Goal: Information Seeking & Learning: Learn about a topic

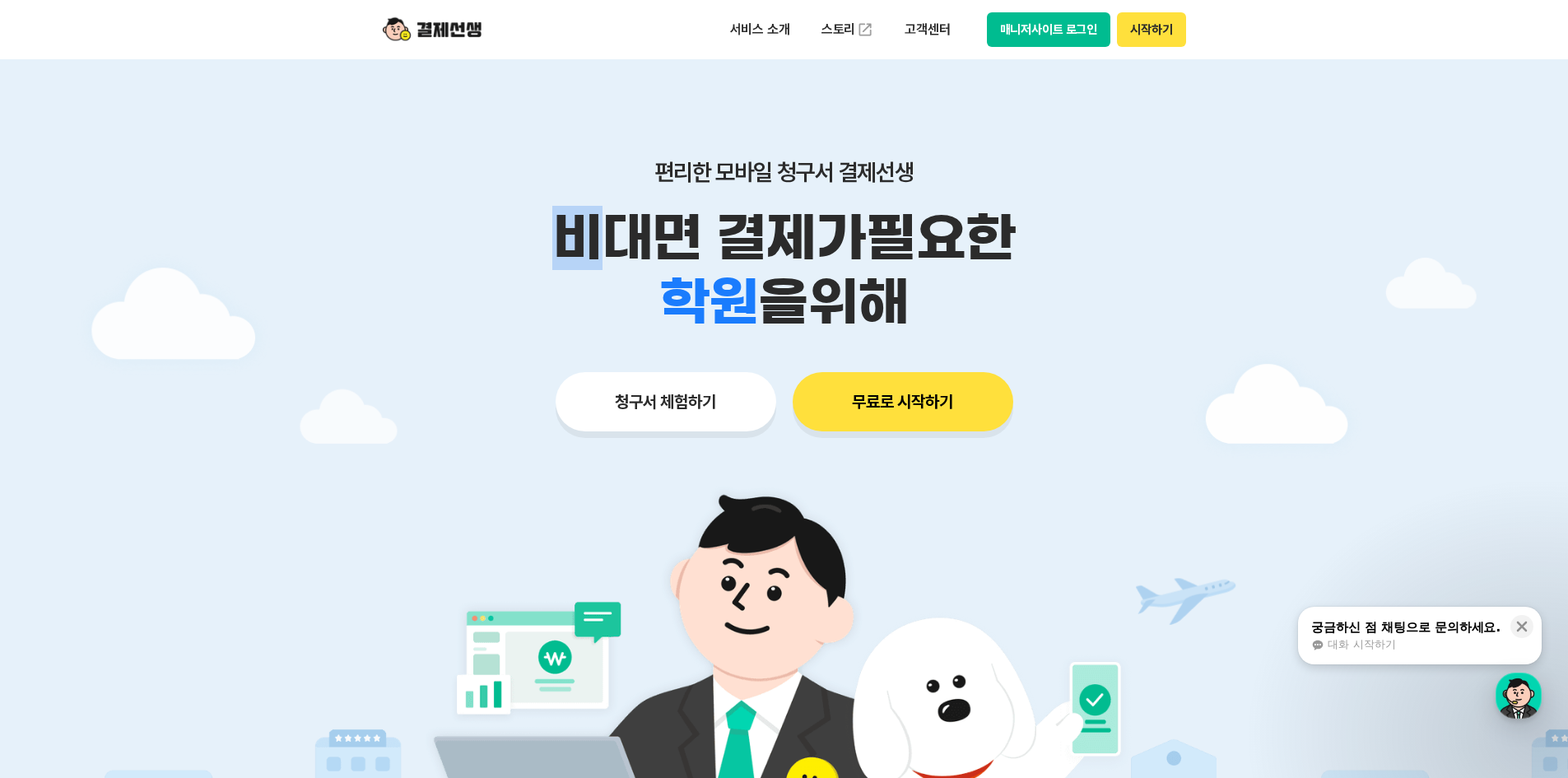
click at [681, 250] on div "비대면 결제가 필요한 학원 공부방 호텔 쇼핑몰 병원 배달 보험사 항공사 골프장 을 위해" at bounding box center [784, 269] width 842 height 128
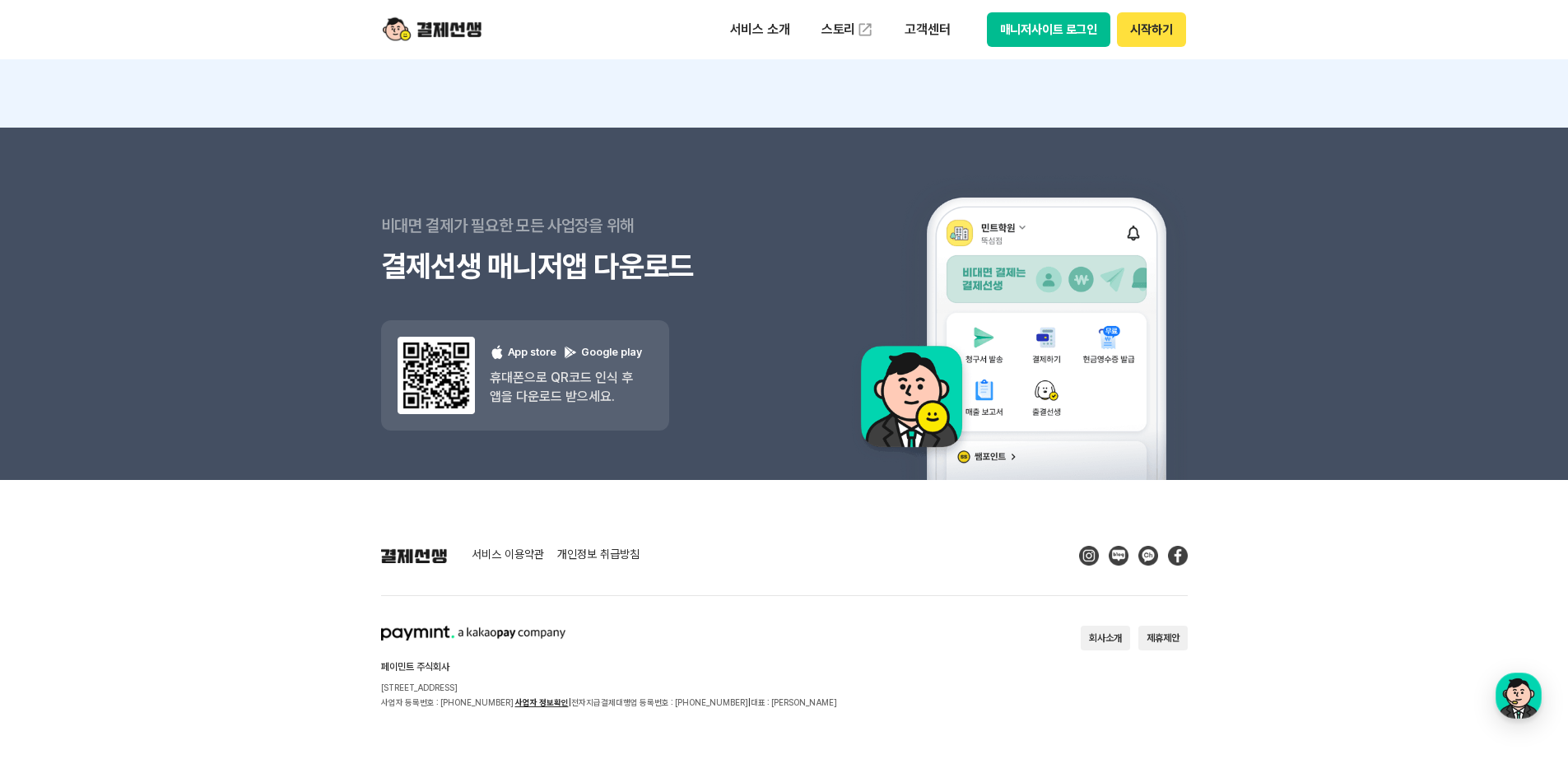
scroll to position [14717, 0]
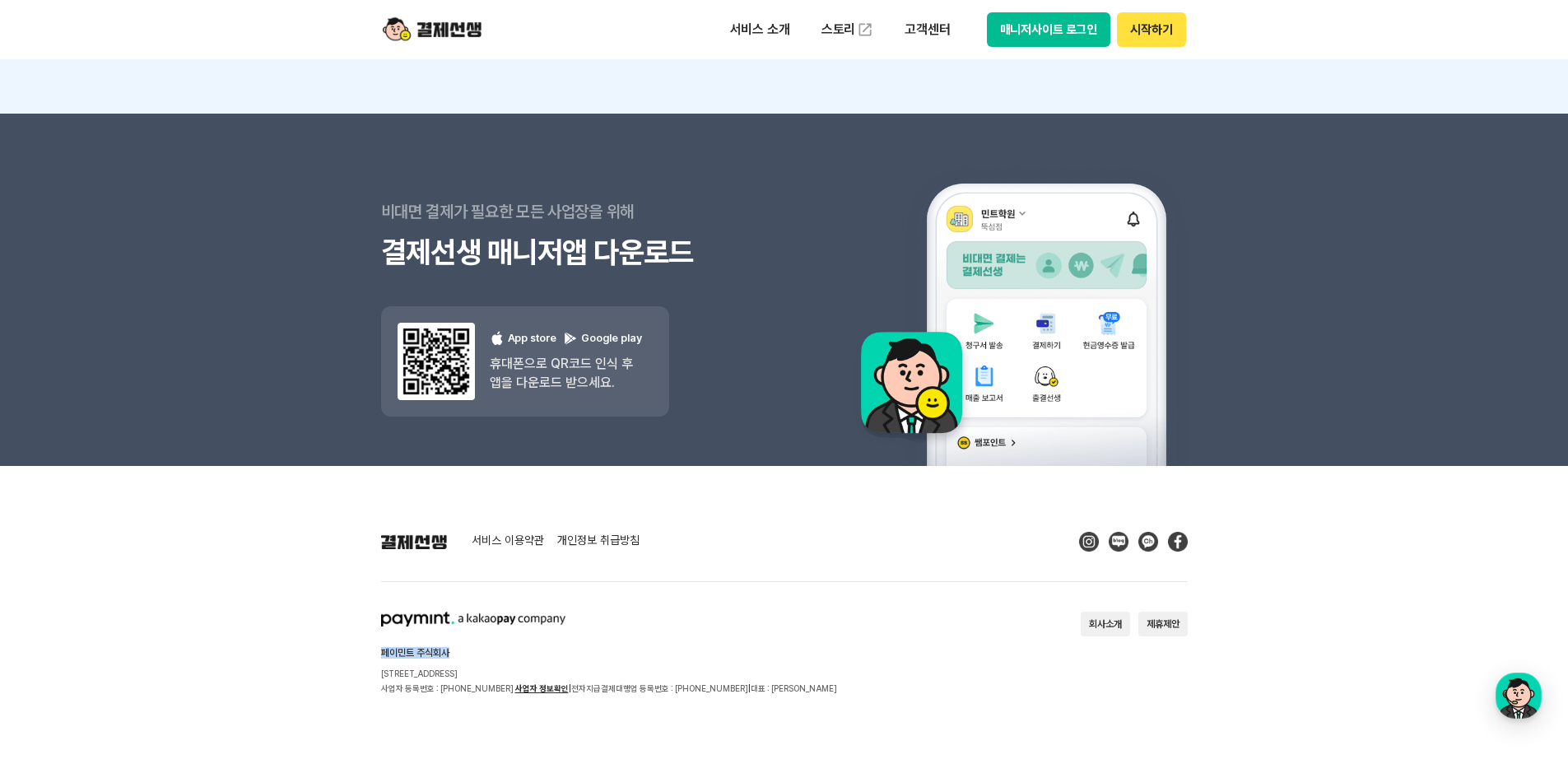
drag, startPoint x: 207, startPoint y: 628, endPoint x: 580, endPoint y: 627, distance: 373.0
click at [580, 627] on footer "서비스 이용약관 개인정보 취급방침 페이민트 주식회사 [STREET_ADDRESS] 사업자 등록번호 : [PHONE_NUMBER] 사업자 정보확…" at bounding box center [784, 622] width 1568 height 312
click at [510, 643] on div "페이민트 주식회사 [STREET_ADDRESS] 사업자 등록번호 : [PHONE_NUMBER] 사업자 정보확인 | 전자지급결제대행업 등록번호 …" at bounding box center [609, 654] width 456 height 84
click at [1106, 628] on button "회사소개" at bounding box center [1105, 624] width 50 height 24
drag, startPoint x: 706, startPoint y: 556, endPoint x: 588, endPoint y: 587, distance: 122.0
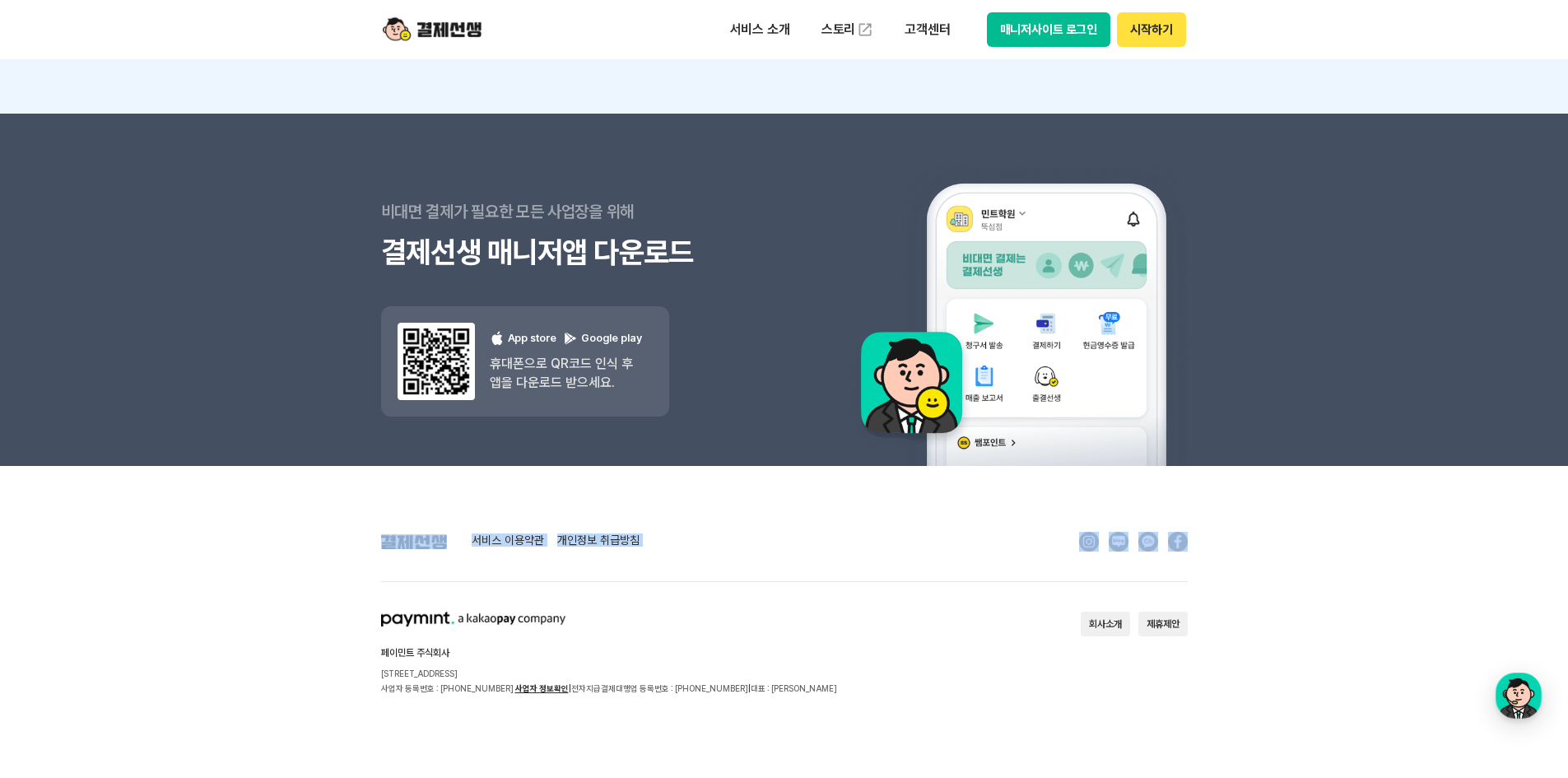
click at [292, 518] on footer "서비스 이용약관 개인정보 취급방침 페이민트 주식회사 [STREET_ADDRESS] 사업자 등록번호 : [PHONE_NUMBER] 사업자 정보확…" at bounding box center [784, 622] width 1568 height 312
click at [662, 600] on div "서비스 이용약관 개인정보 취급방침 페이민트 주식회사 [STREET_ADDRESS] 사업자 등록번호 : [PHONE_NUMBER] 사업자 정보확…" at bounding box center [784, 613] width 807 height 164
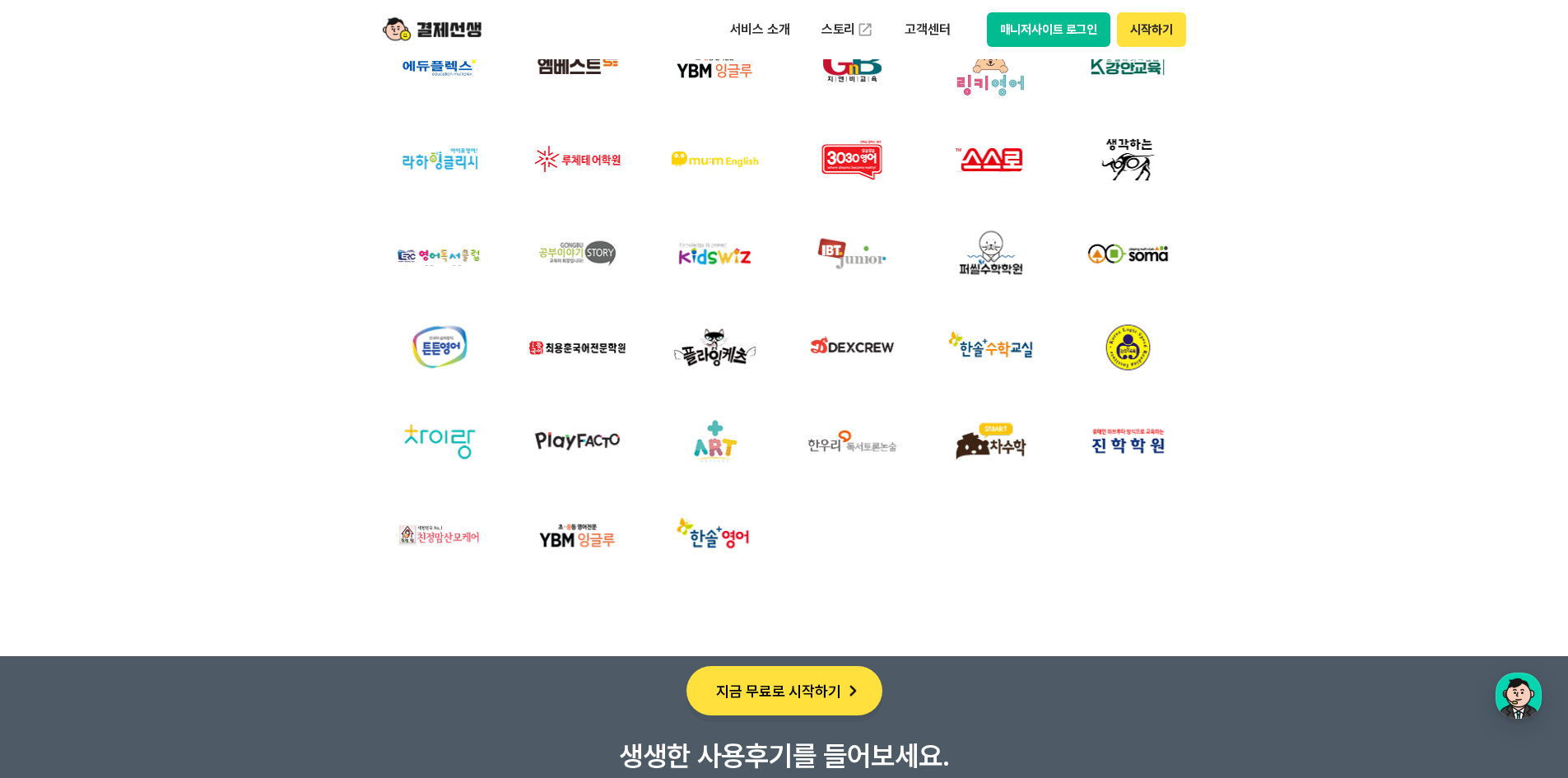
scroll to position [2442, 0]
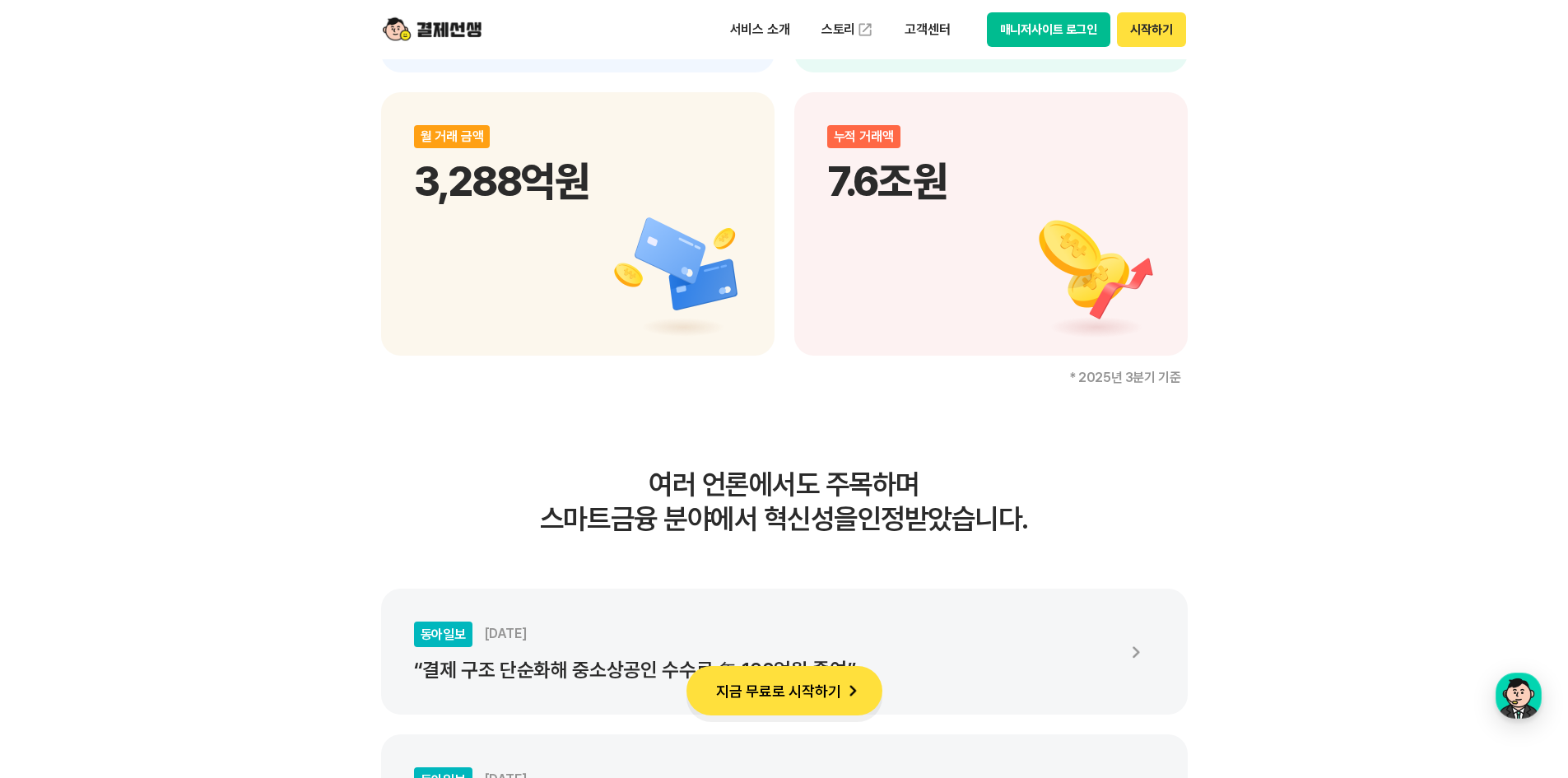
drag, startPoint x: 1271, startPoint y: 644, endPoint x: 1219, endPoint y: 180, distance: 466.9
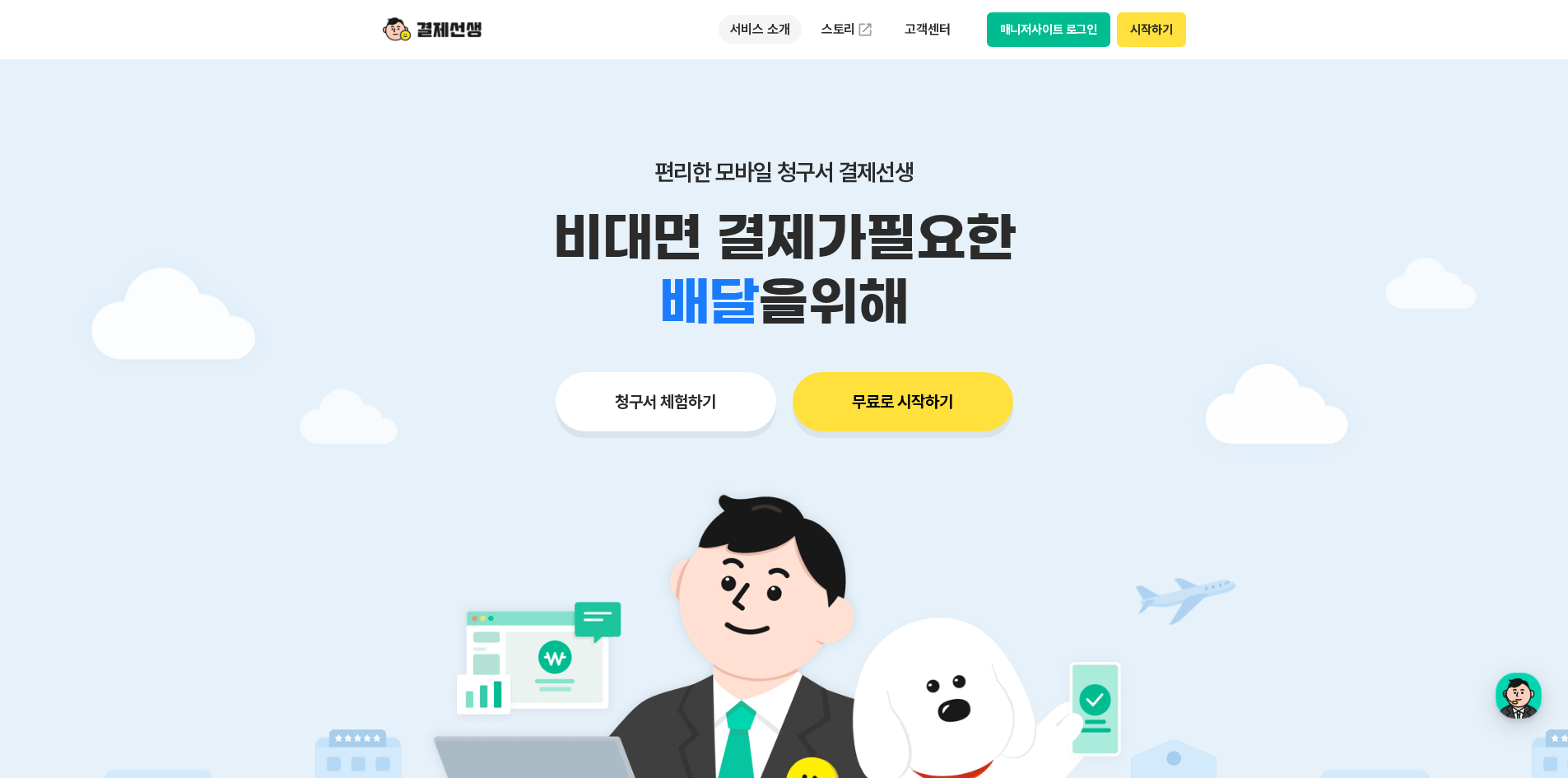
click at [758, 37] on p "서비스 소개" at bounding box center [759, 30] width 83 height 30
